Goal: Information Seeking & Learning: Learn about a topic

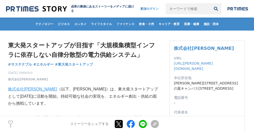
scroll to position [44, 0]
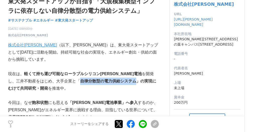
drag, startPoint x: 54, startPoint y: 82, endPoint x: 108, endPoint y: 83, distance: 54.5
click at [108, 83] on strong "自律分散型の電力供給システム」の実現にむけて共同研究・開発" at bounding box center [82, 85] width 148 height 12
copy strong "自律分散型の電力供給システム"
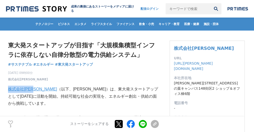
drag, startPoint x: 35, startPoint y: 90, endPoint x: 9, endPoint y: 88, distance: 25.6
click at [9, 88] on p "株式会社SOEL （以下、SOEL）は、東大発スタートアップとして2023年4月に活動を開始。持続可能な社会の実現を、エネルギー創出・供給の面から挑戦していま…" at bounding box center [83, 97] width 151 height 22
copy link "株式会社SOEL"
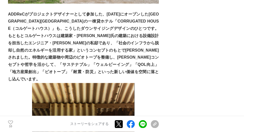
scroll to position [755, 0]
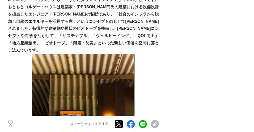
drag, startPoint x: 24, startPoint y: 36, endPoint x: 9, endPoint y: 36, distance: 15.5
click at [9, 36] on strong "ADDReCがプロジェクトデザイナーとして参加した、[DATE]にオープンした[GEOGRAPHIC_DATA][GEOGRAPHIC_DATA]の一棟貸ホテ…" at bounding box center [83, 17] width 151 height 69
copy strong "ADDReC"
